Goal: Task Accomplishment & Management: Manage account settings

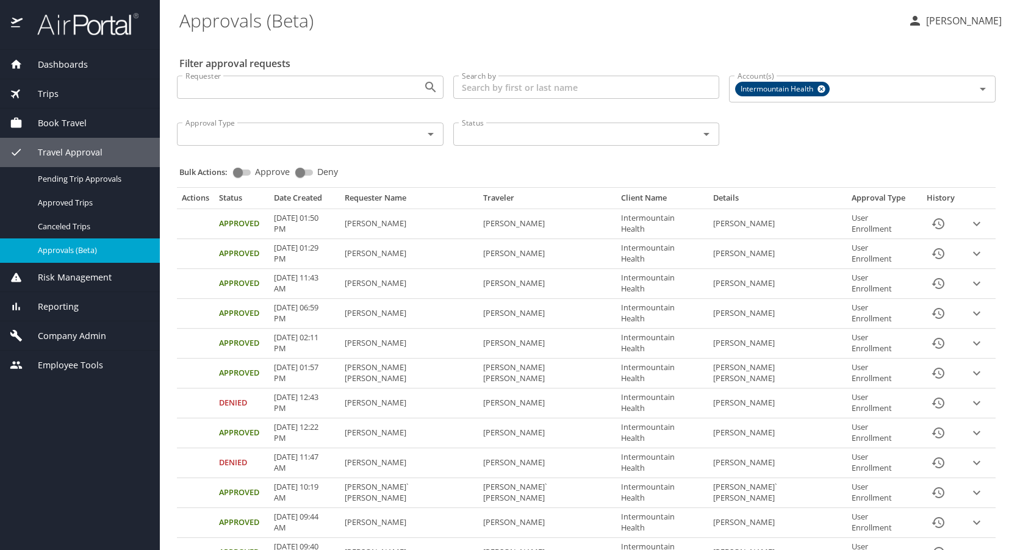
click at [947, 19] on p "Trudy Schmidt" at bounding box center [961, 20] width 79 height 15
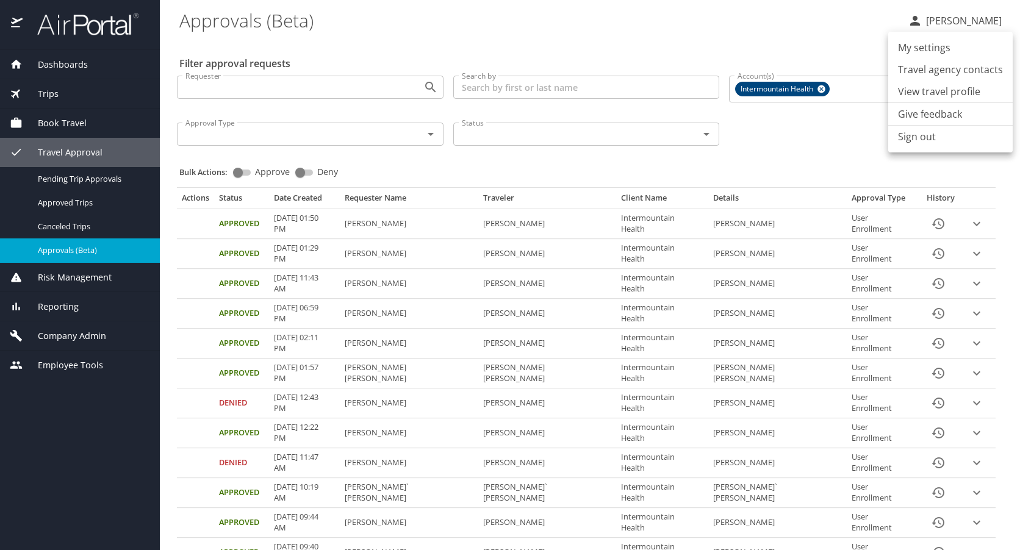
click at [913, 132] on li "Sign out" at bounding box center [950, 137] width 124 height 22
